Goal: Entertainment & Leisure: Consume media (video, audio)

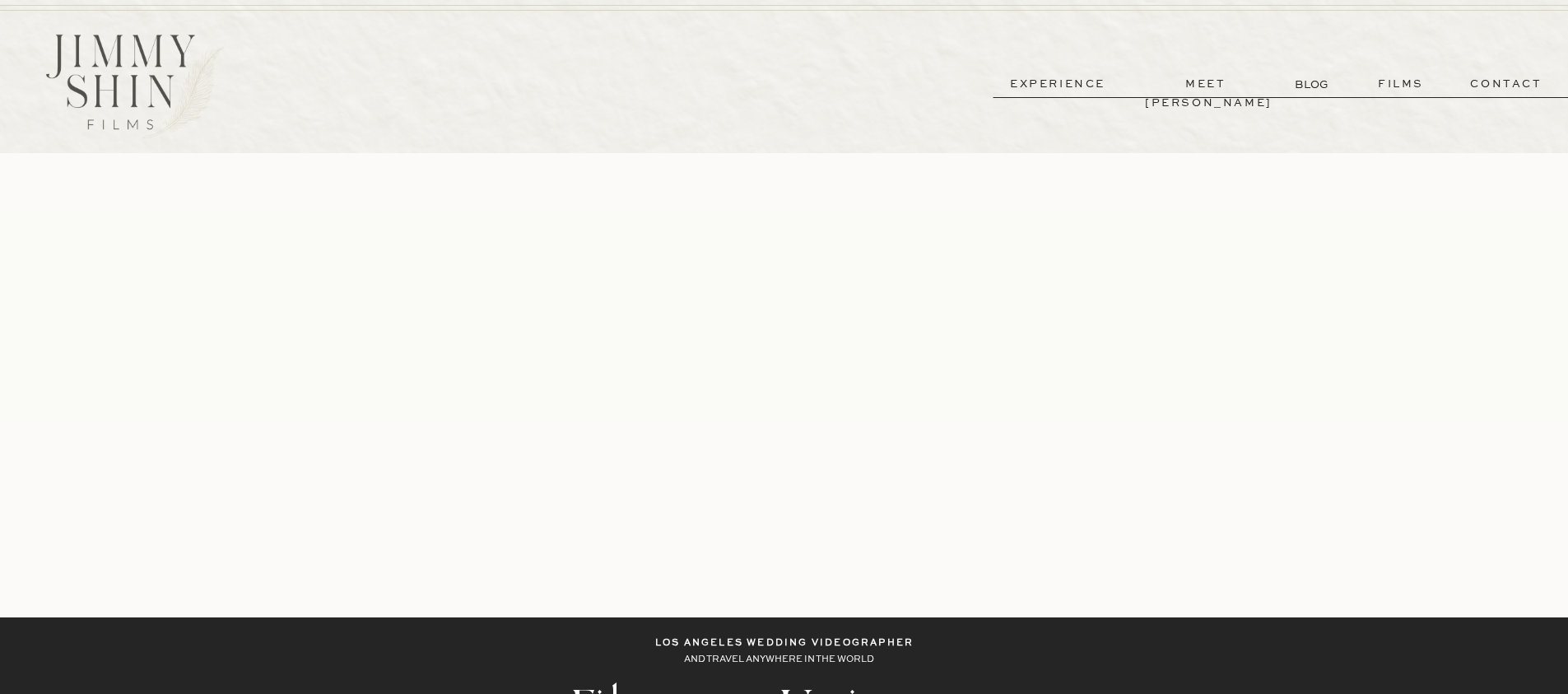
click at [1395, 80] on p "films" at bounding box center [1400, 84] width 81 height 19
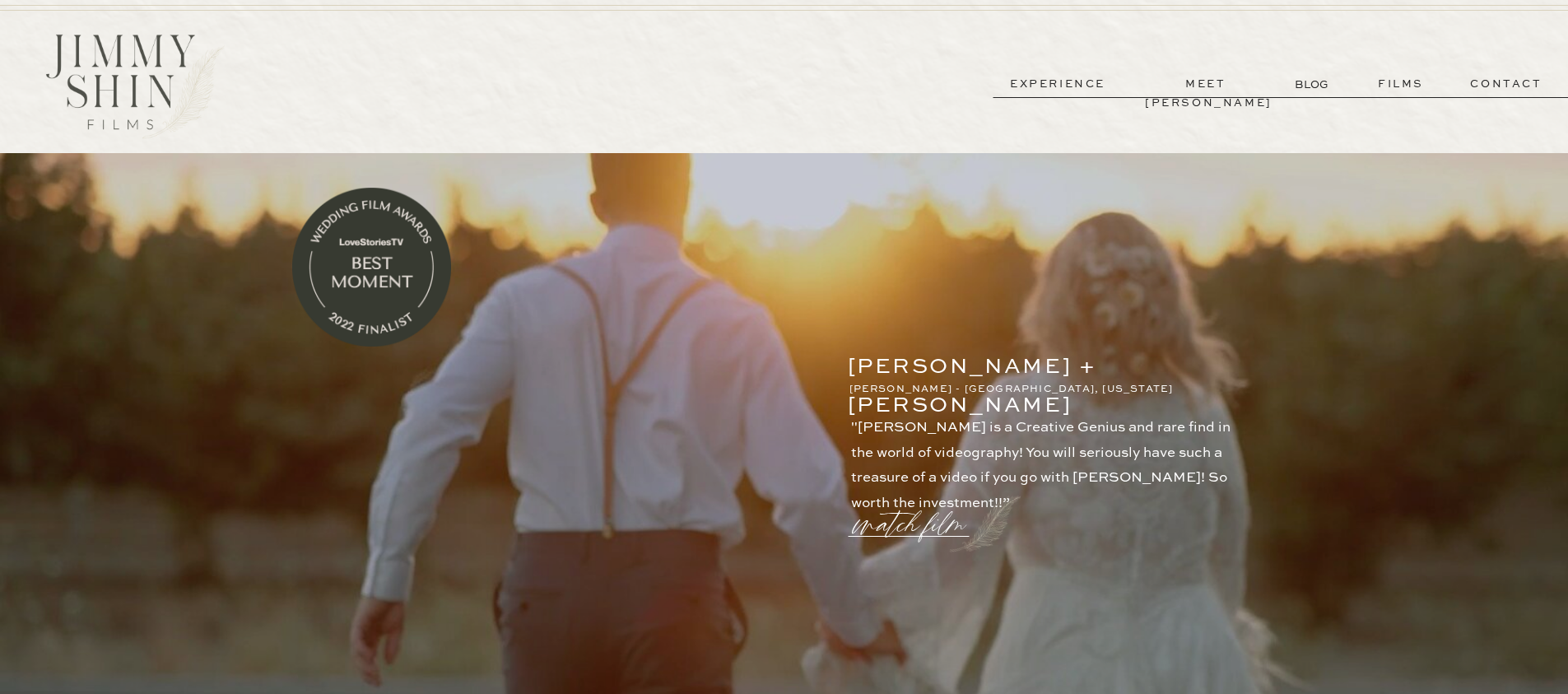
click at [1081, 83] on p "experience" at bounding box center [1058, 84] width 122 height 19
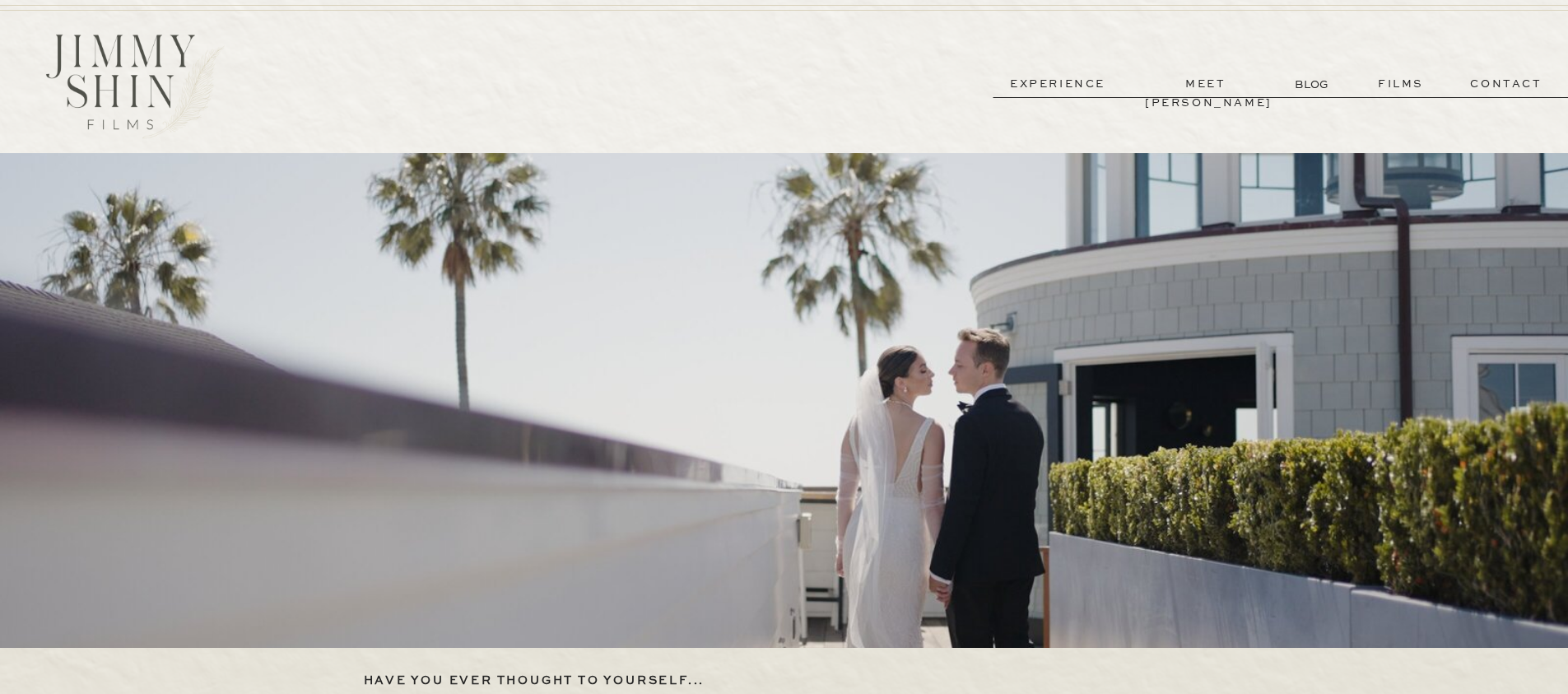
click at [1408, 77] on p "films" at bounding box center [1400, 84] width 81 height 19
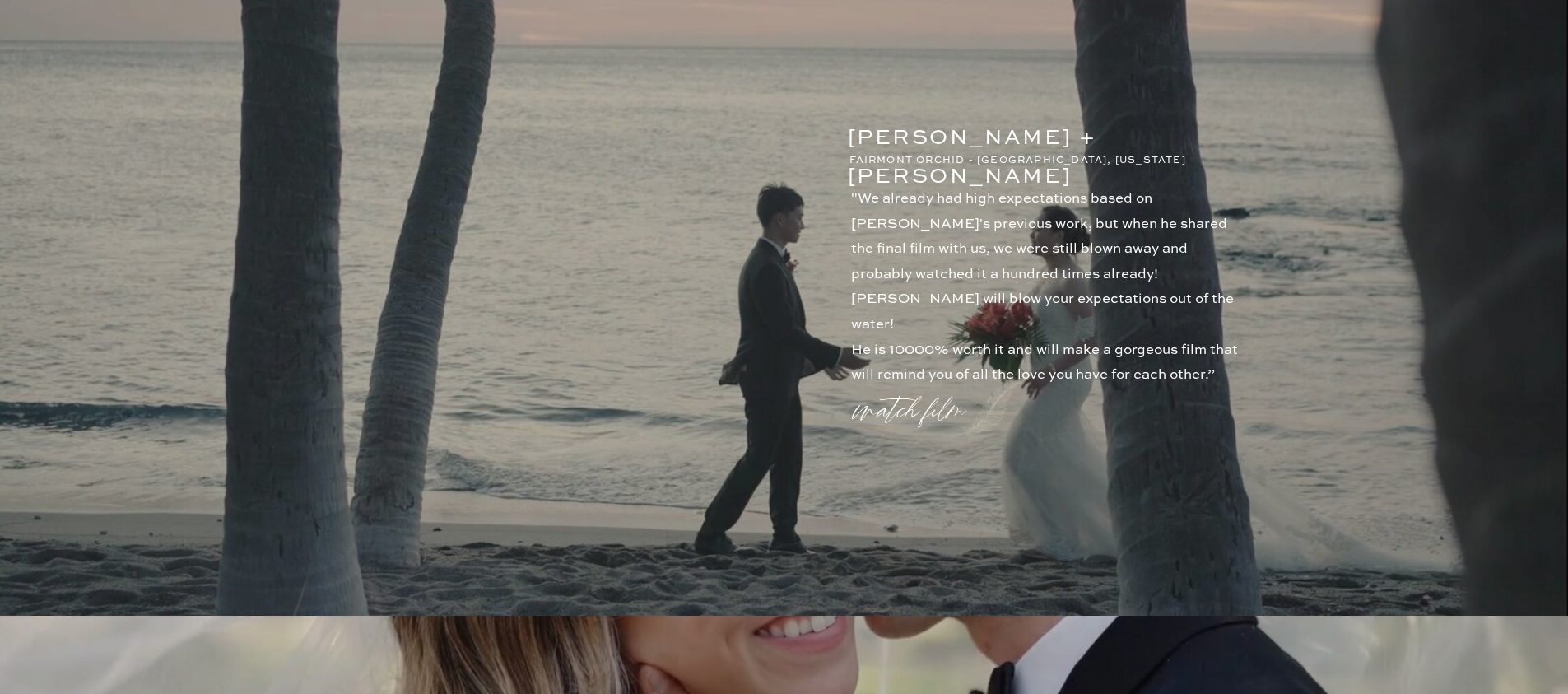
scroll to position [370, 0]
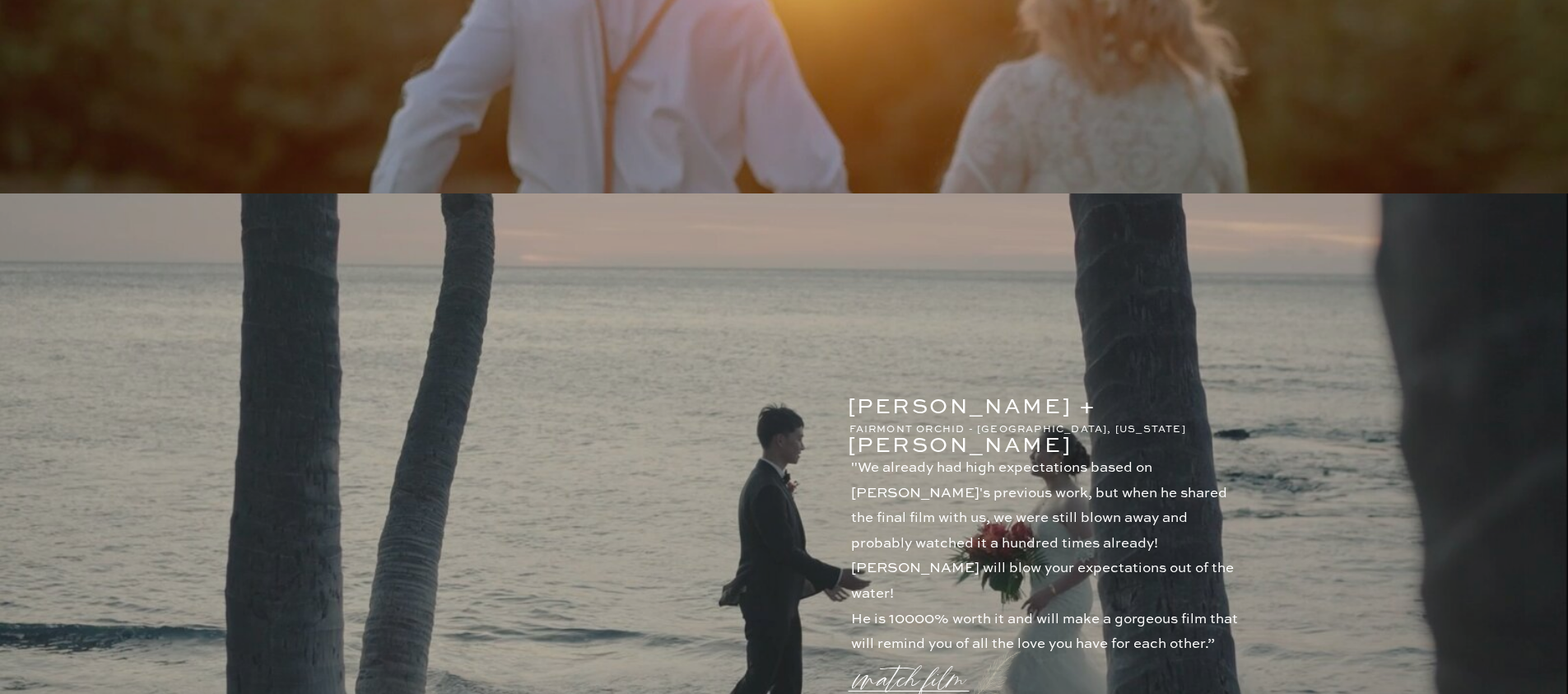
scroll to position [968, 0]
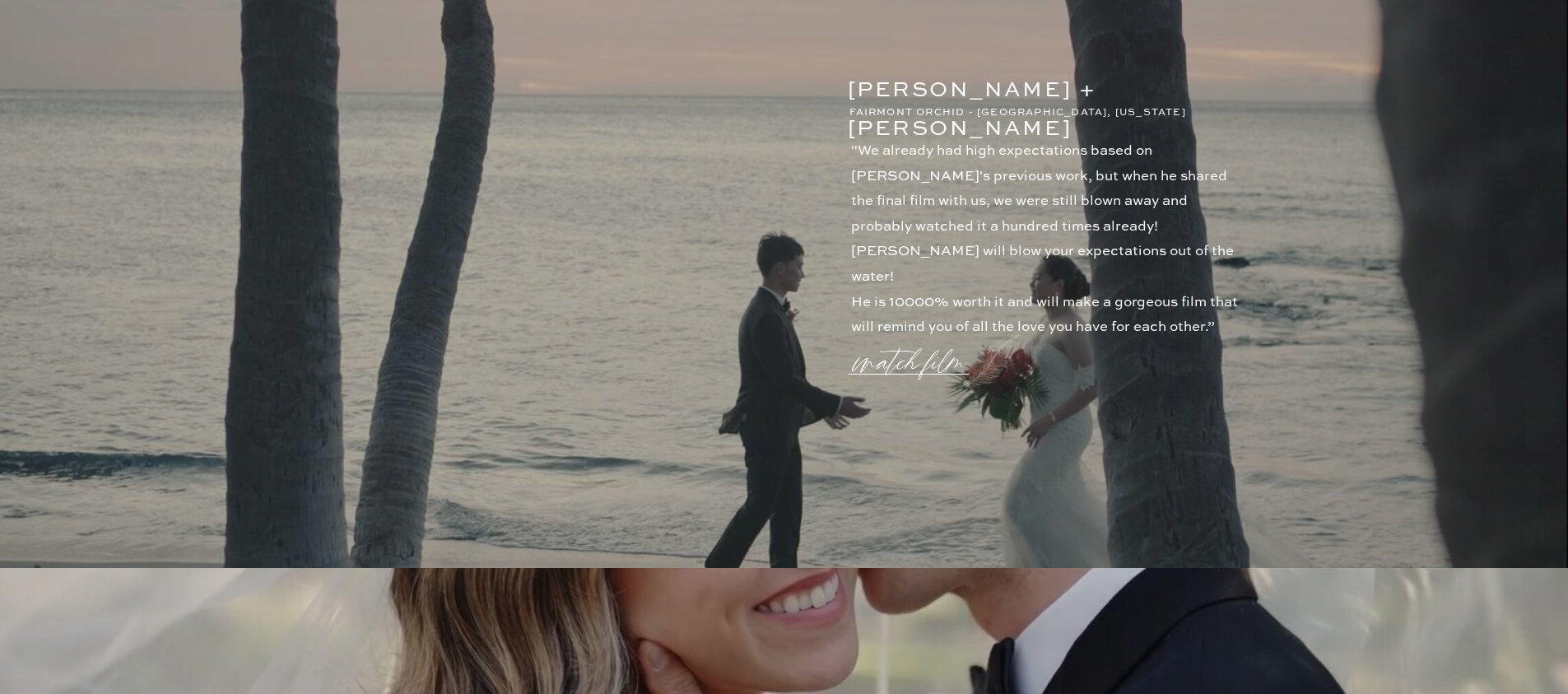
click at [900, 361] on p "watch film" at bounding box center [914, 352] width 118 height 63
click at [1181, 142] on icon at bounding box center [1178, 137] width 59 height 66
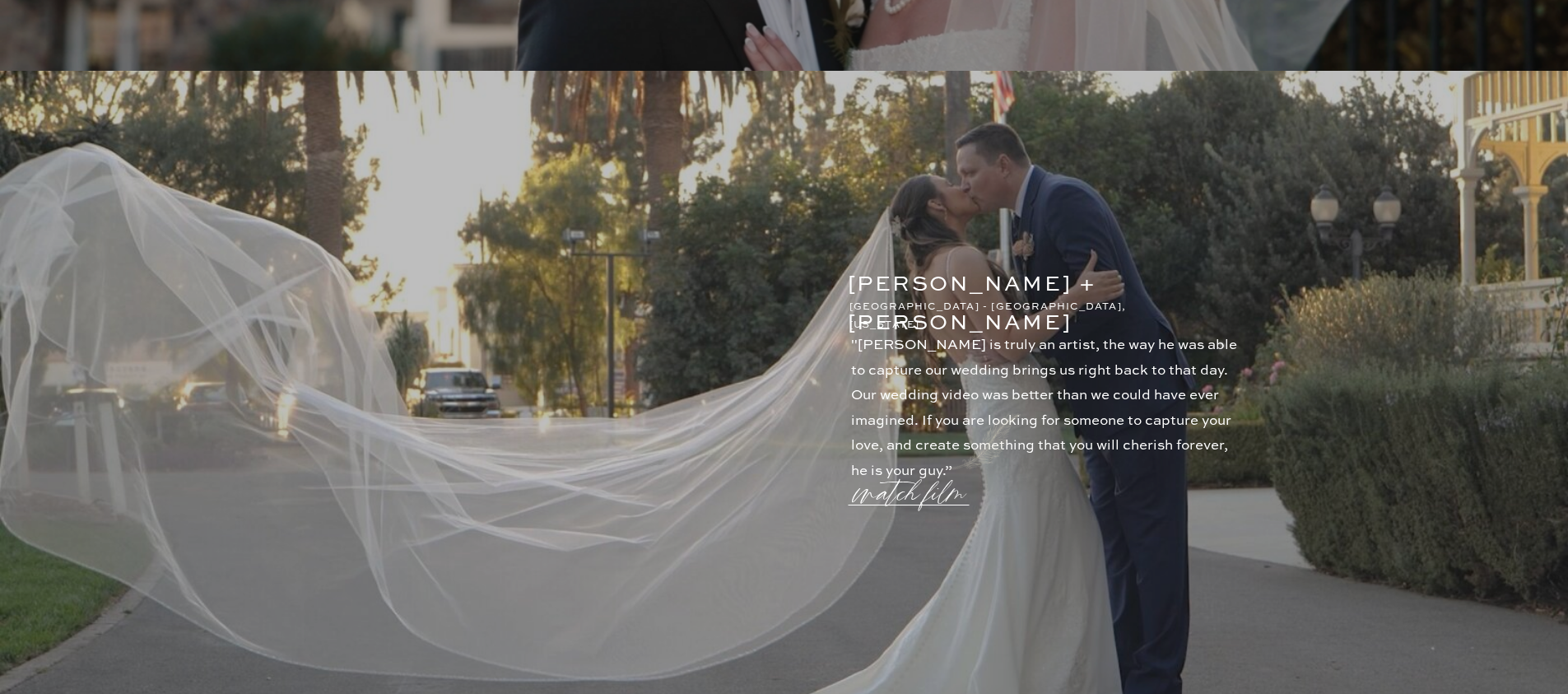
scroll to position [3327, 0]
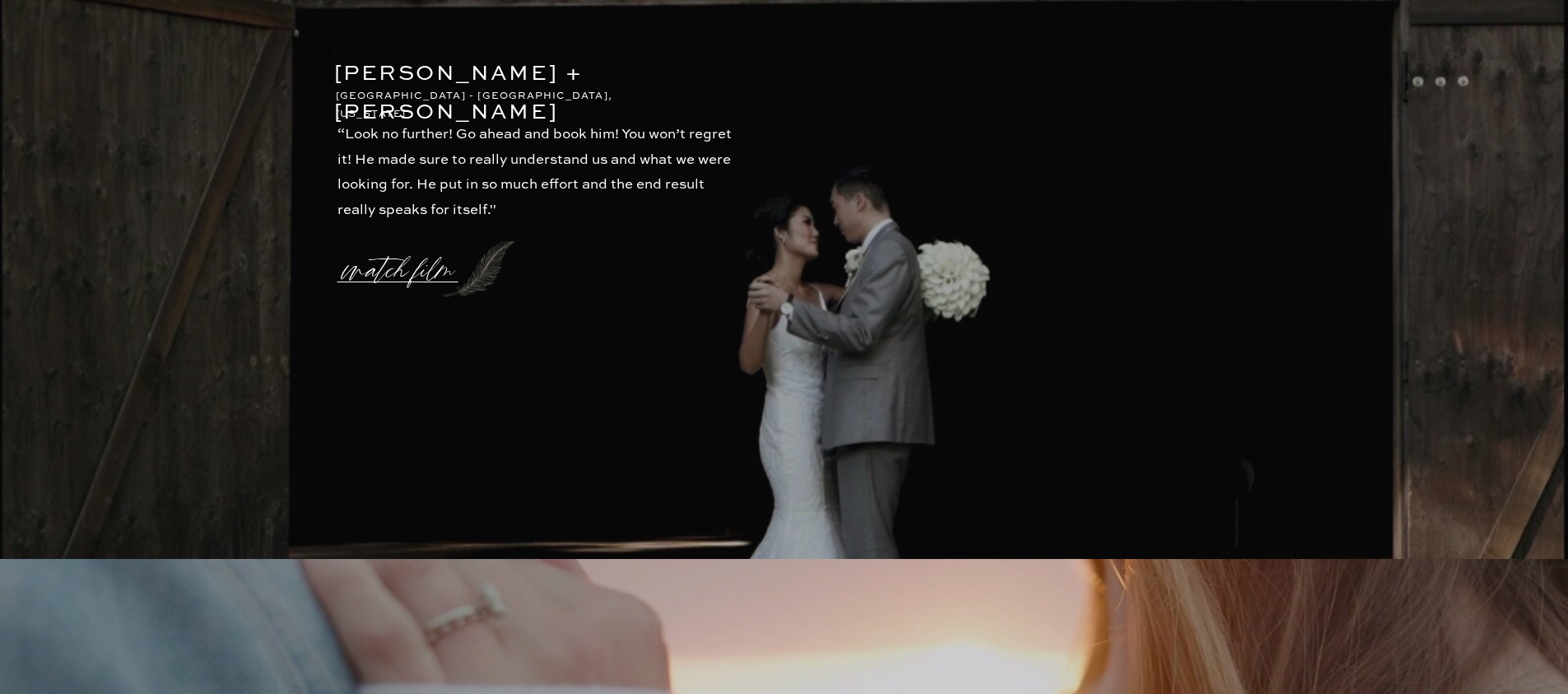
click at [437, 286] on p "watch film" at bounding box center [404, 260] width 118 height 63
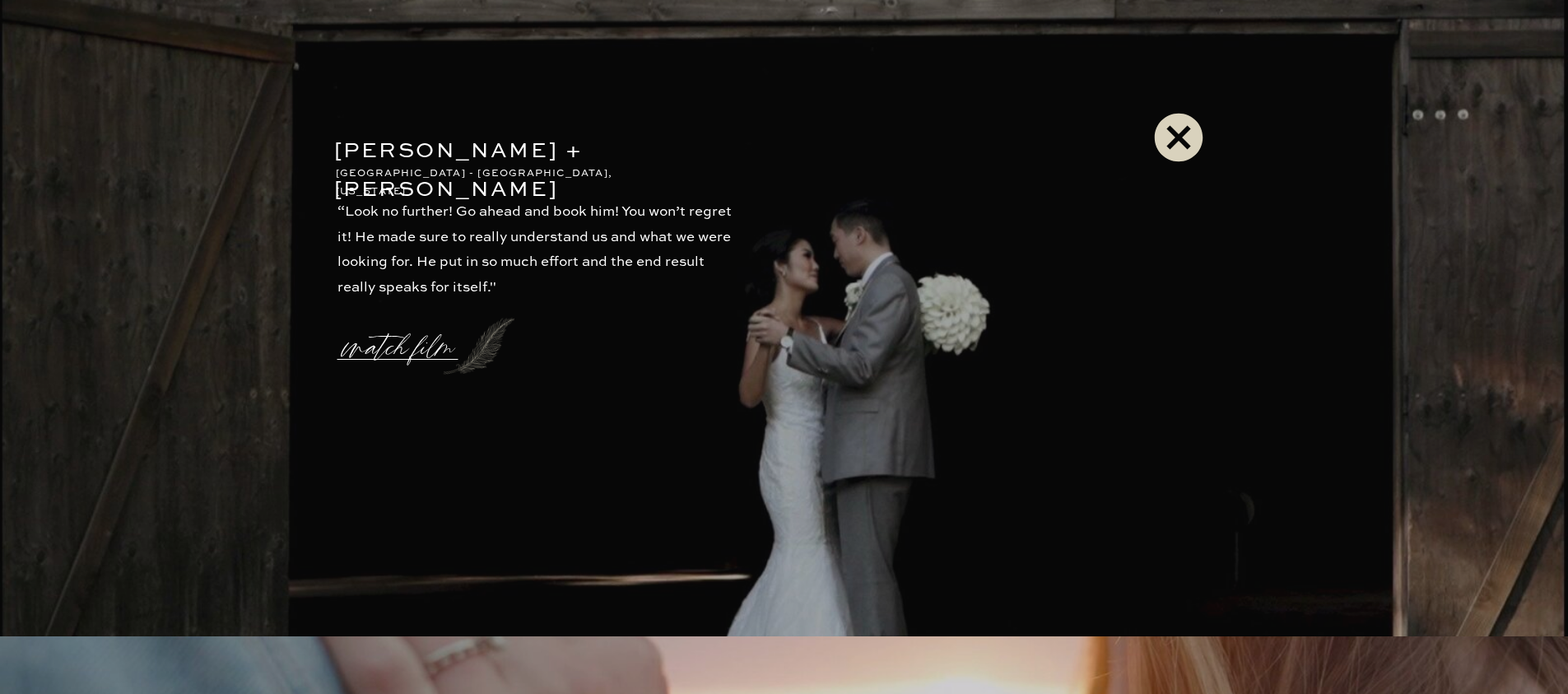
scroll to position [3654, 0]
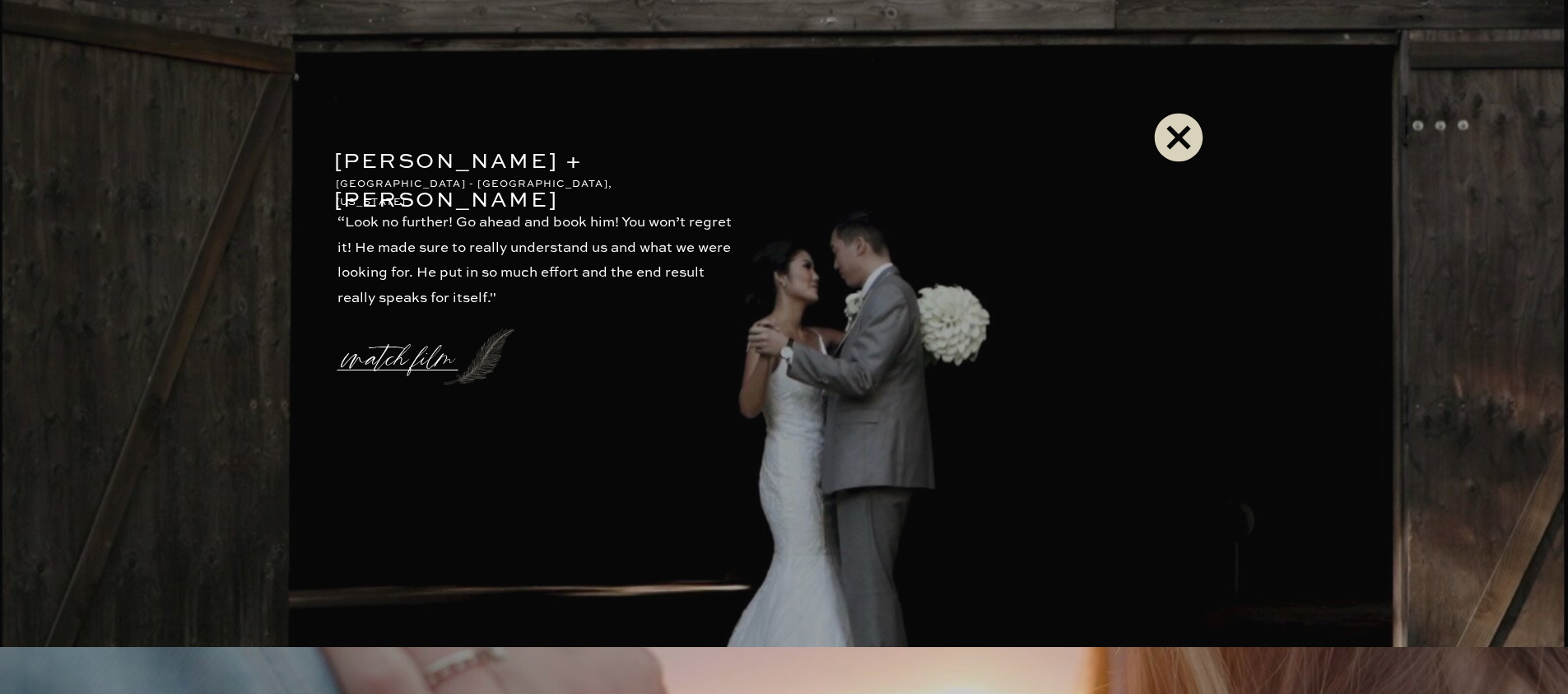
click at [1175, 146] on icon at bounding box center [1178, 138] width 49 height 49
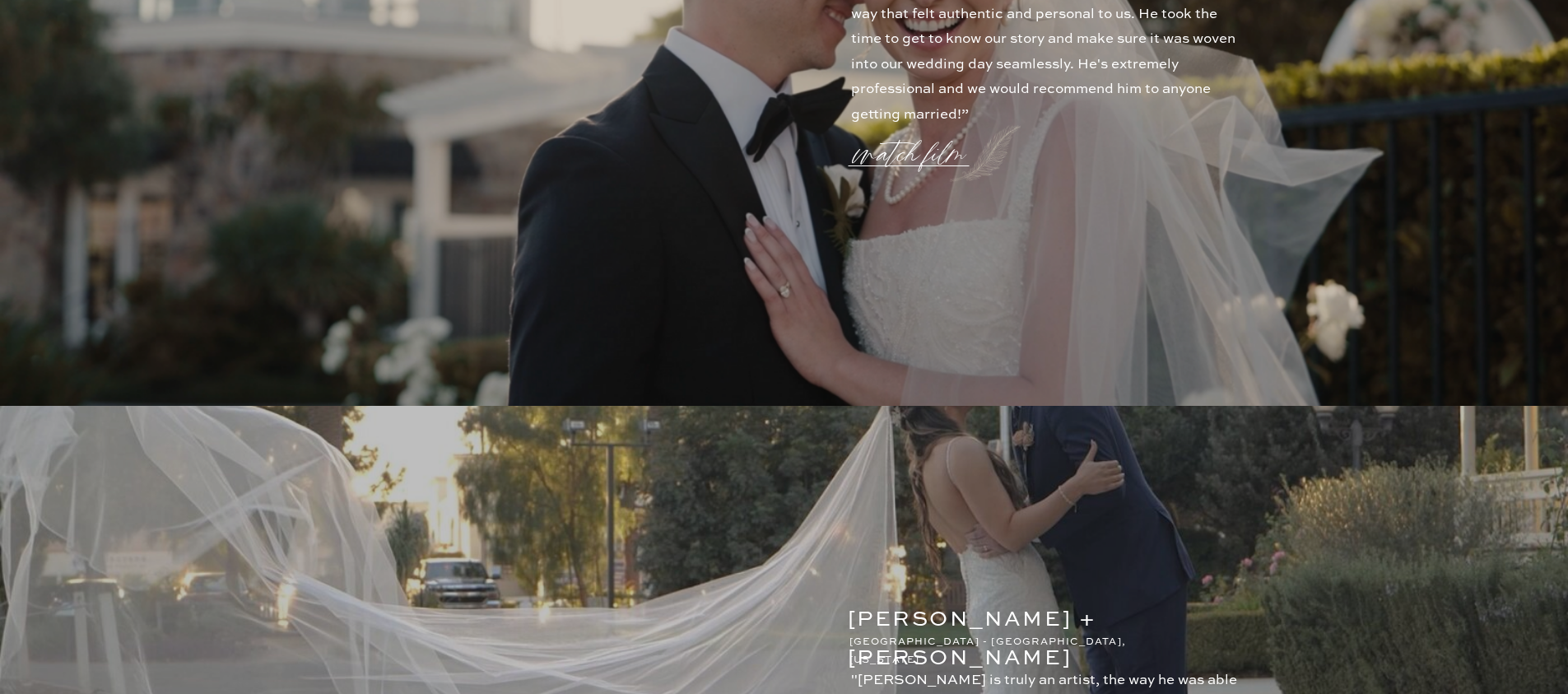
scroll to position [2499, 0]
